Goal: Task Accomplishment & Management: Use online tool/utility

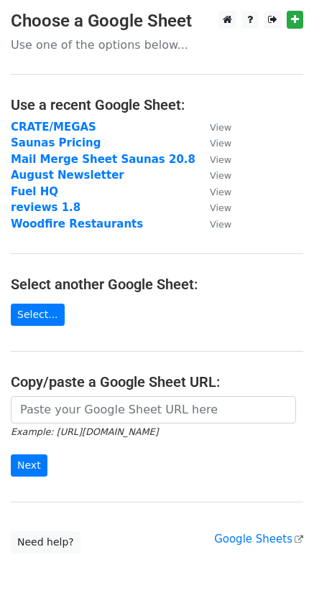
click at [35, 128] on strong "CRATE/MEGAS" at bounding box center [53, 127] width 85 height 13
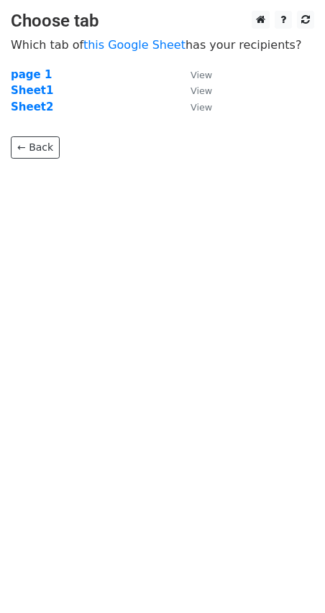
click at [23, 89] on strong "Sheet1" at bounding box center [32, 90] width 42 height 13
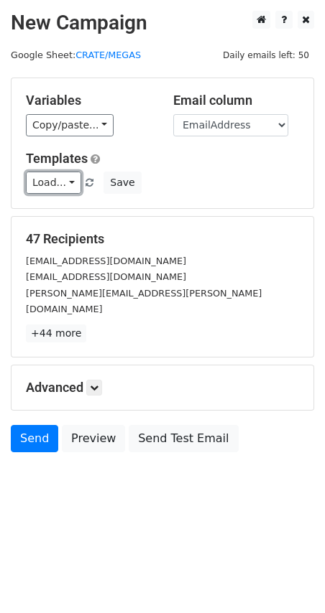
click at [29, 187] on link "Load..." at bounding box center [53, 183] width 55 height 22
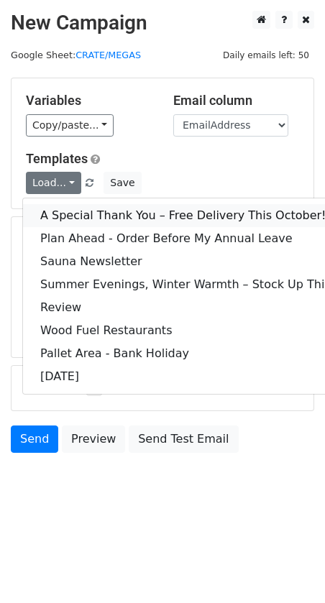
click at [52, 221] on link "A Special Thank You – Free Delivery This October!" at bounding box center [223, 215] width 401 height 23
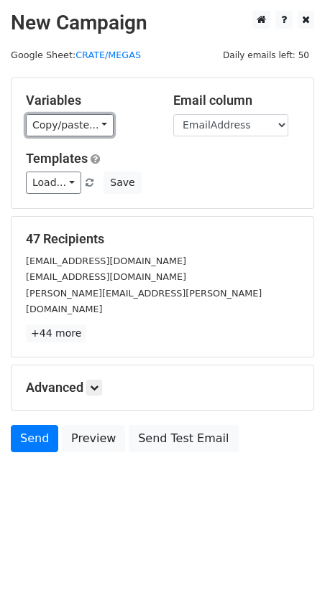
click at [68, 131] on link "Copy/paste..." at bounding box center [70, 125] width 88 height 22
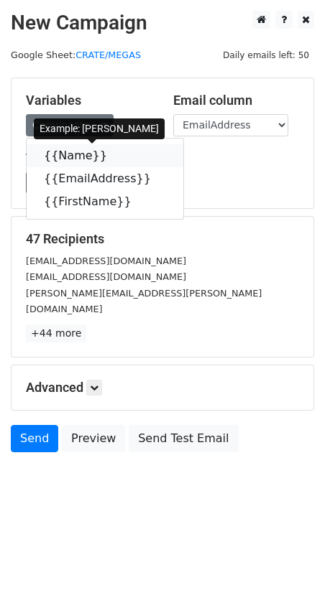
click at [76, 159] on link "{{Name}}" at bounding box center [105, 155] width 157 height 23
